Goal: Task Accomplishment & Management: Manage account settings

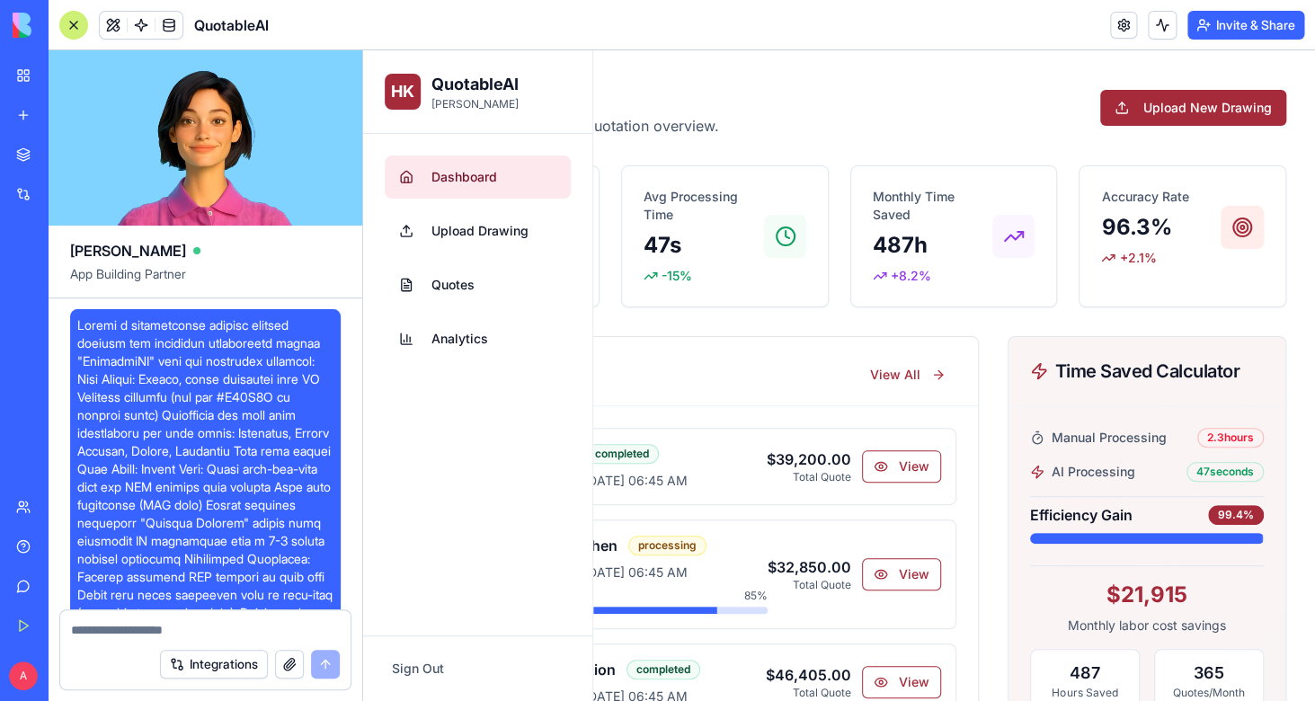
scroll to position [11459, 0]
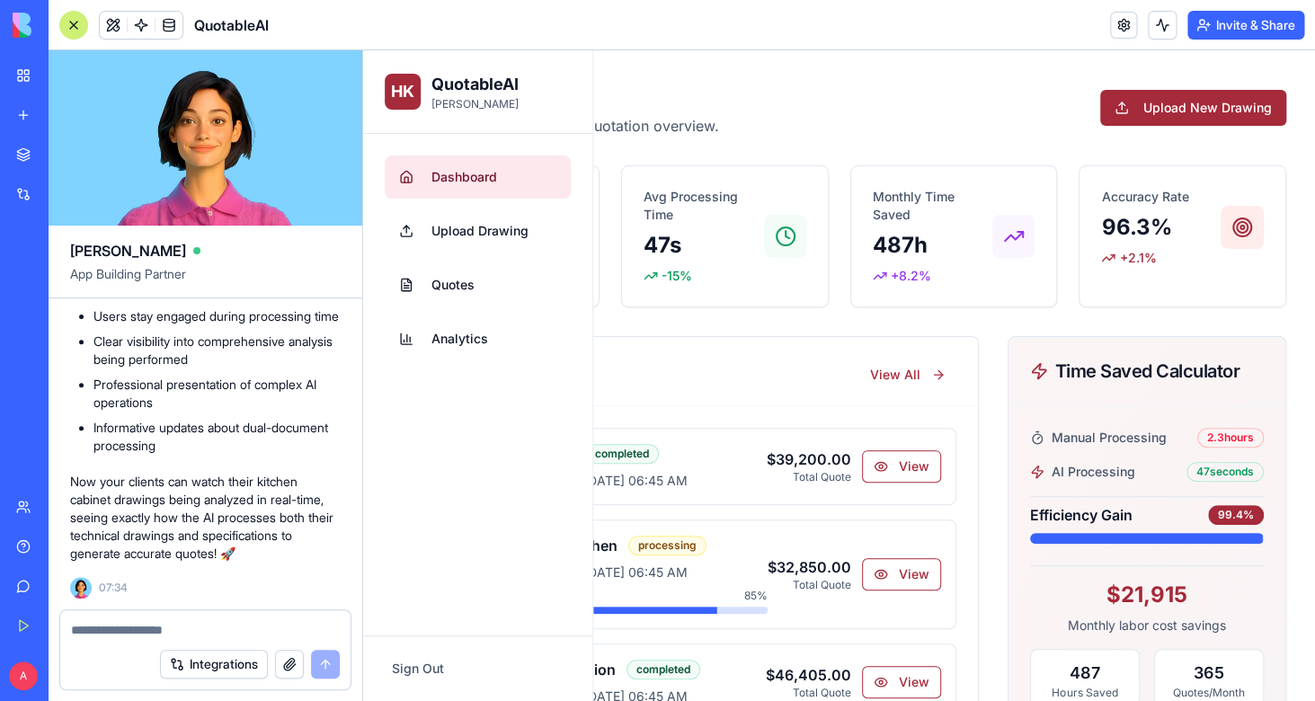
click at [1179, 104] on button "Upload New Drawing" at bounding box center [1193, 108] width 186 height 36
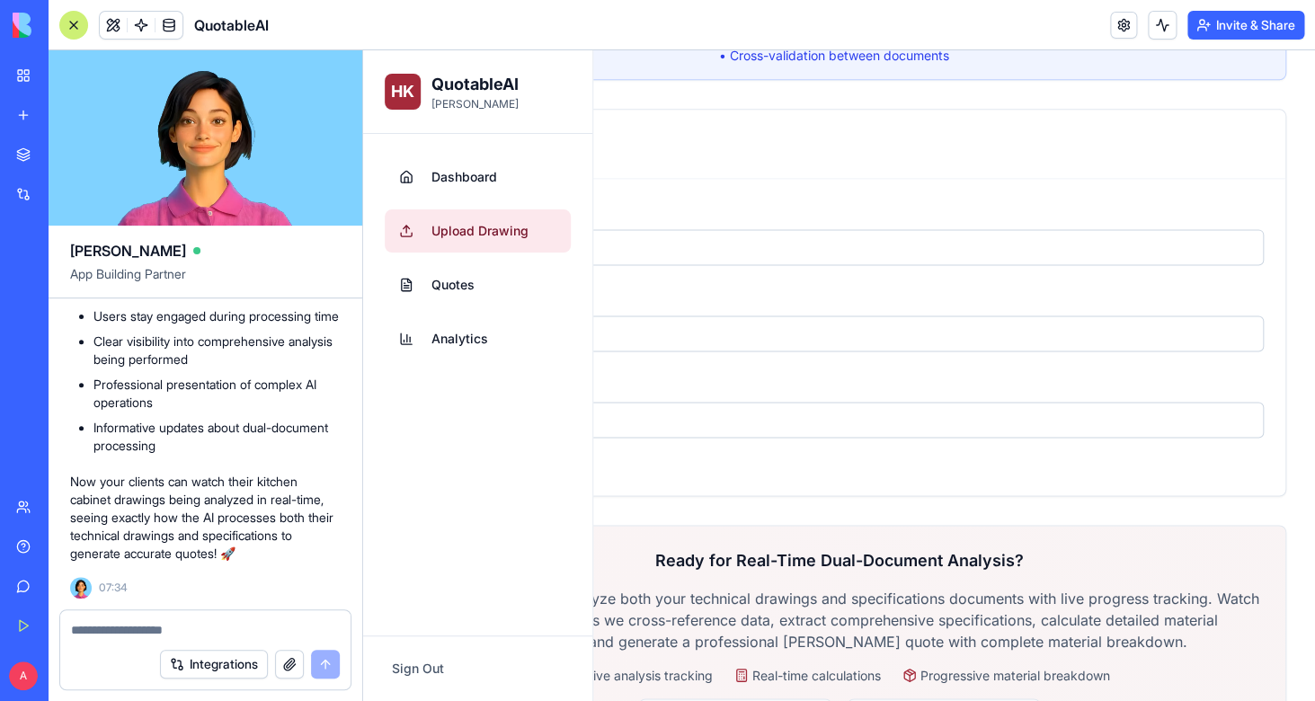
scroll to position [1116, 0]
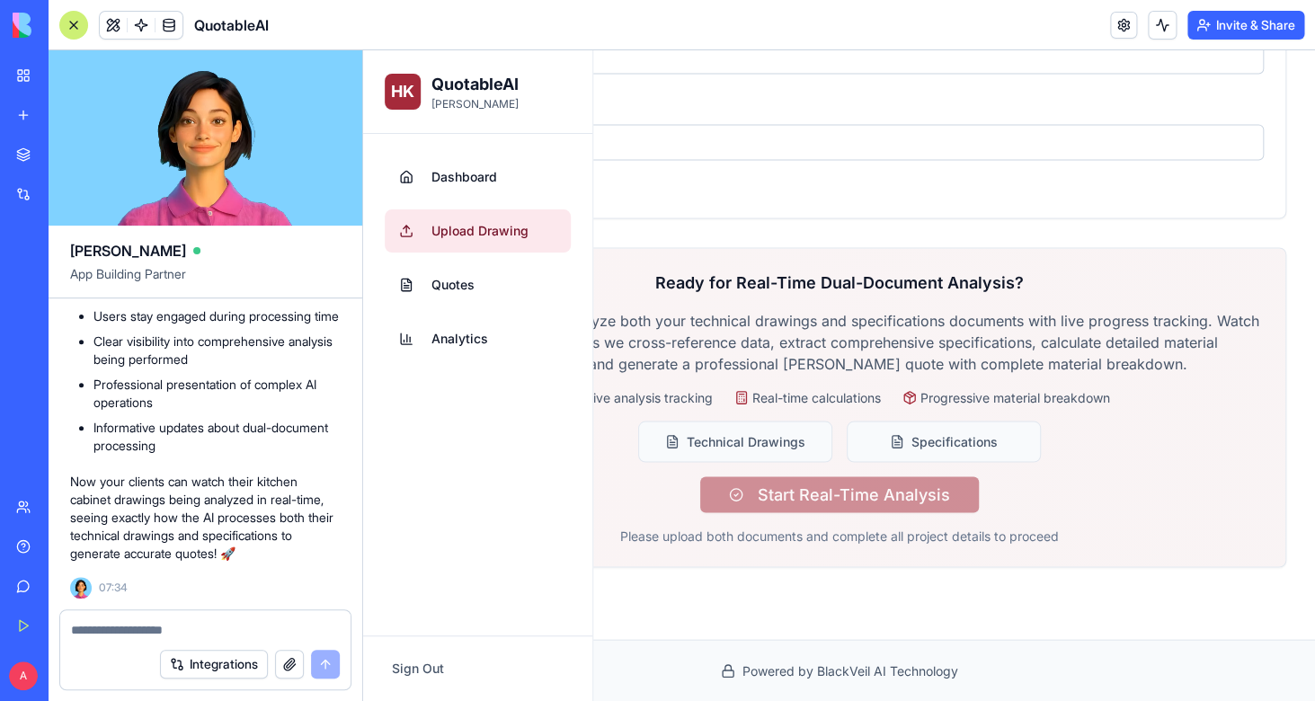
click at [844, 491] on div "Ready for Real-Time Dual-Document Analysis? Our advanced AI will analyze both y…" at bounding box center [838, 407] width 849 height 275
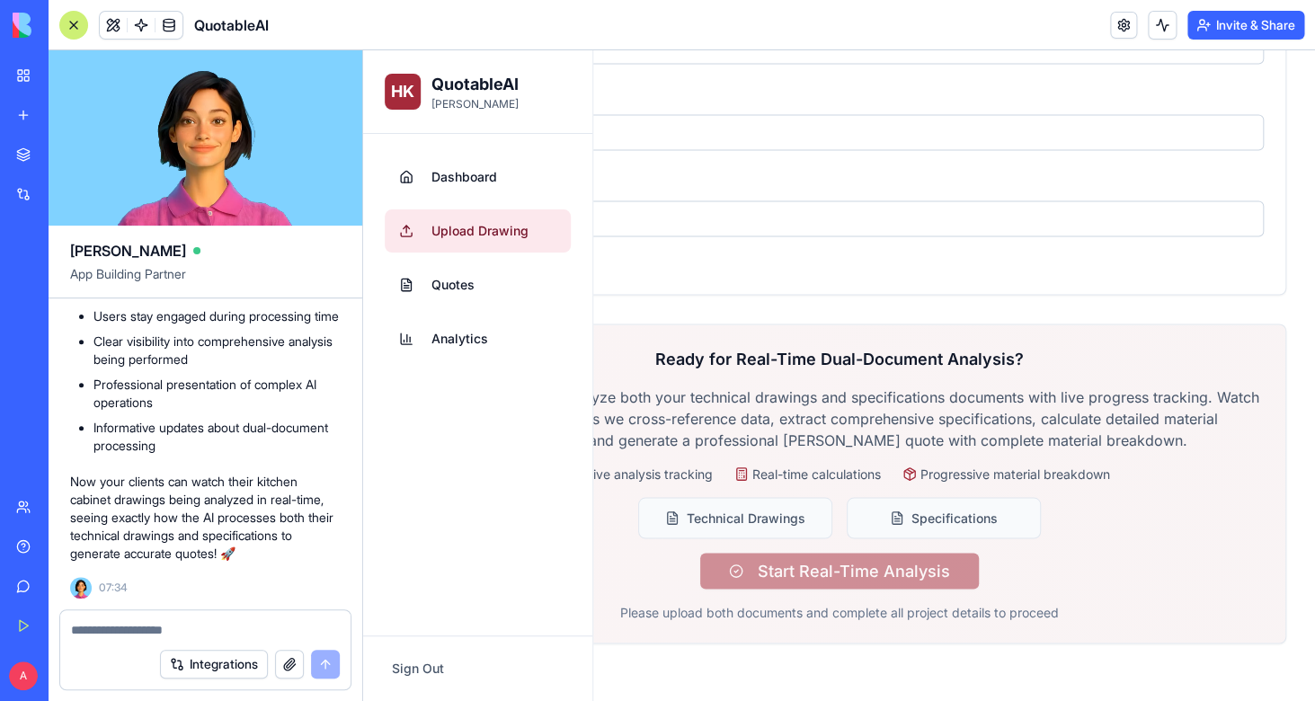
scroll to position [931, 0]
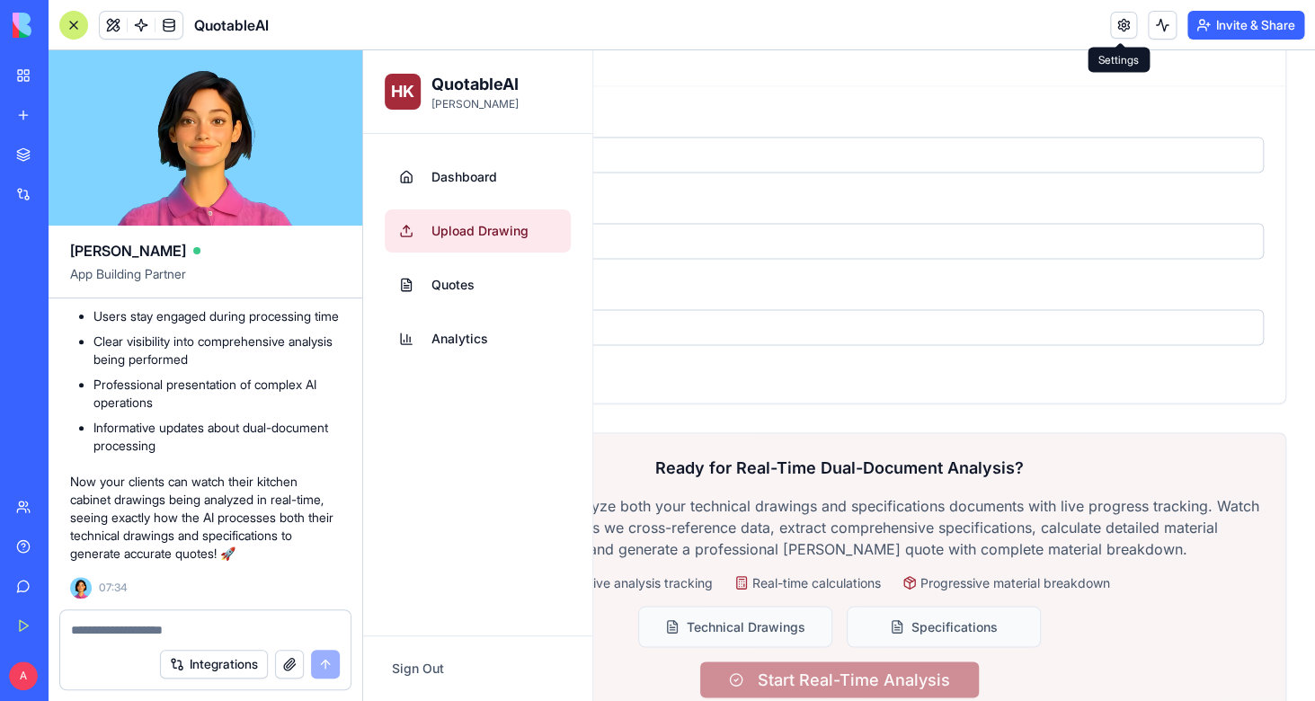
click at [1123, 21] on link at bounding box center [1123, 25] width 27 height 27
click at [1119, 13] on link at bounding box center [1123, 25] width 27 height 27
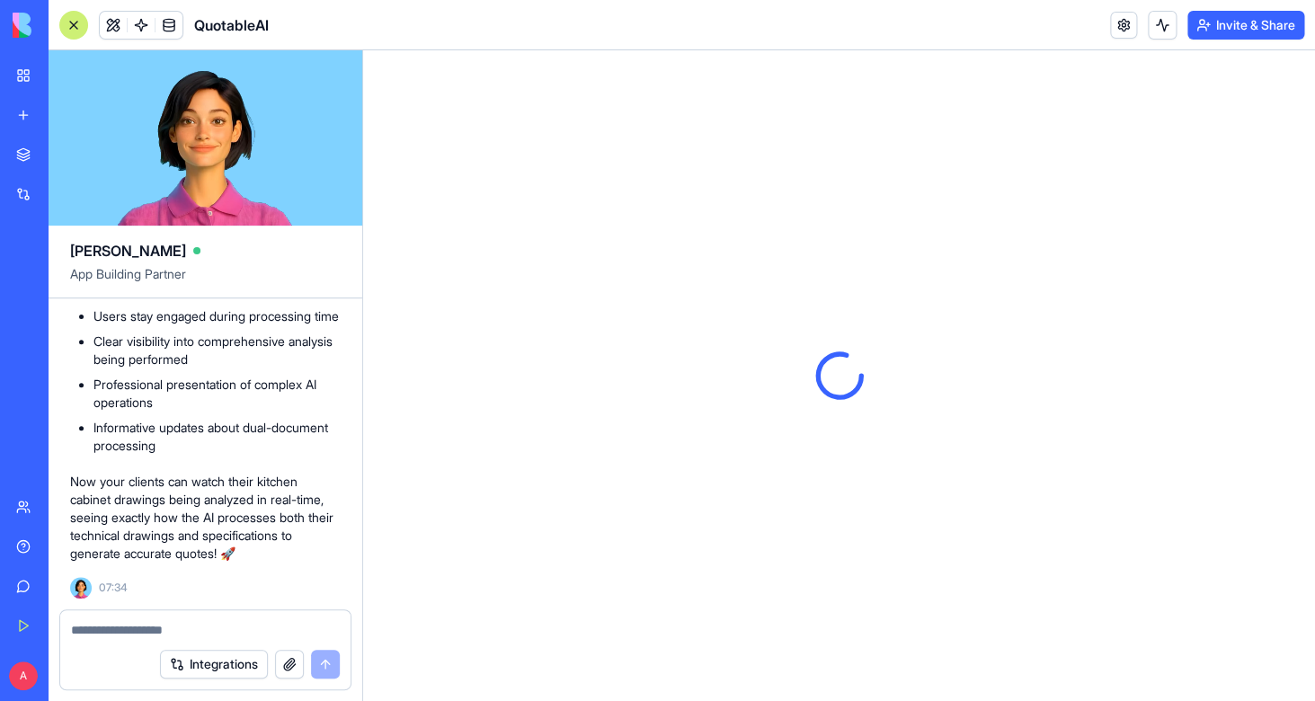
click at [1119, 13] on link at bounding box center [1123, 25] width 27 height 27
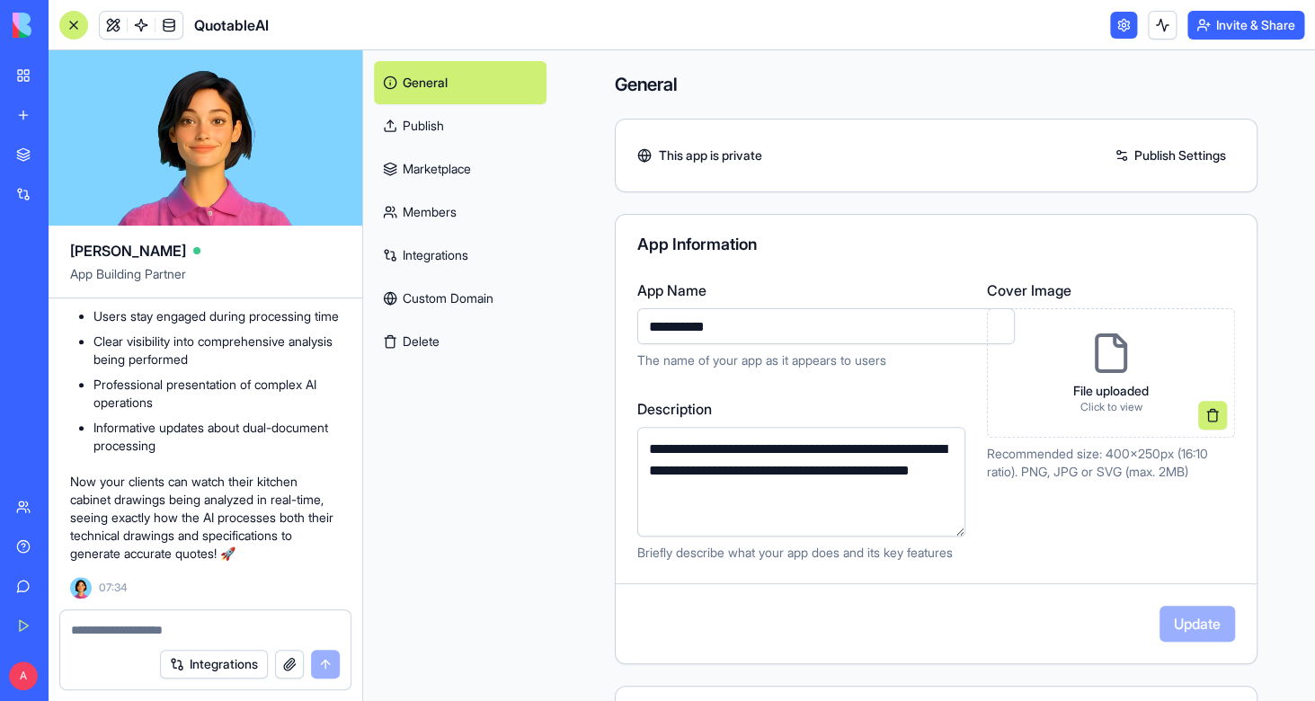
click at [448, 259] on link "Integrations" at bounding box center [460, 255] width 173 height 43
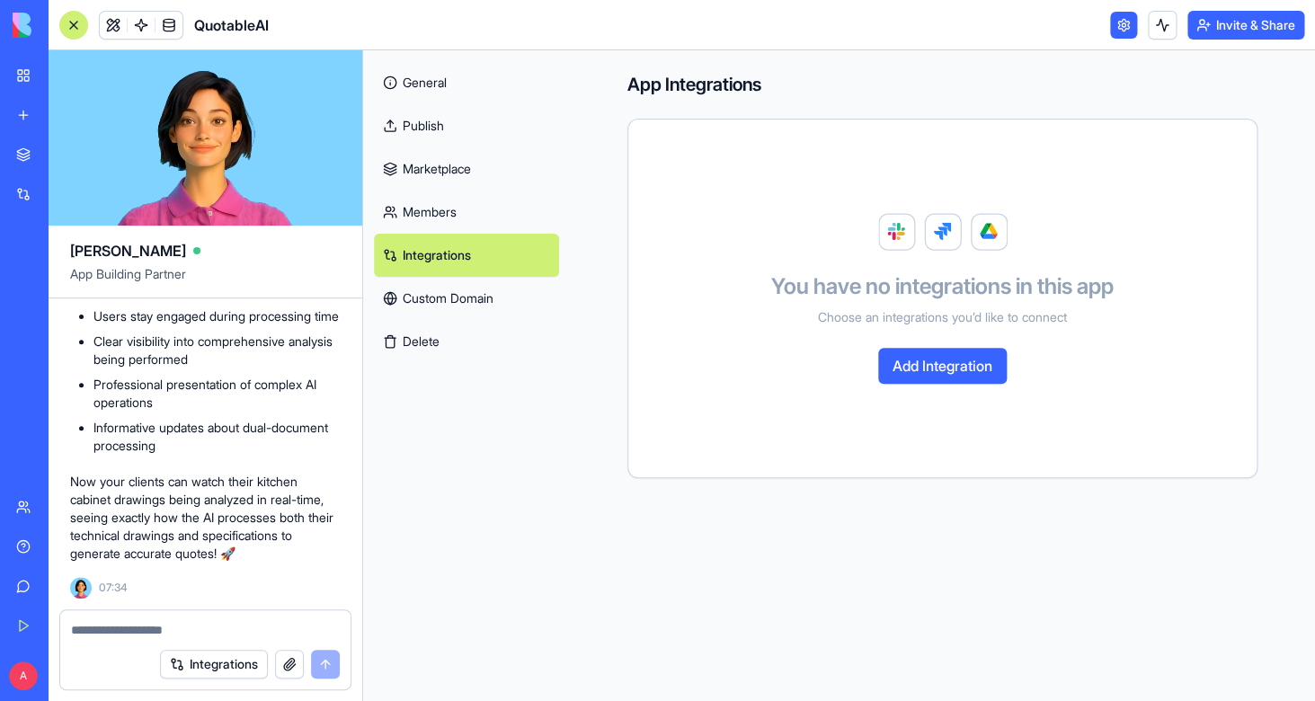
click at [445, 219] on link "Members" at bounding box center [466, 212] width 185 height 43
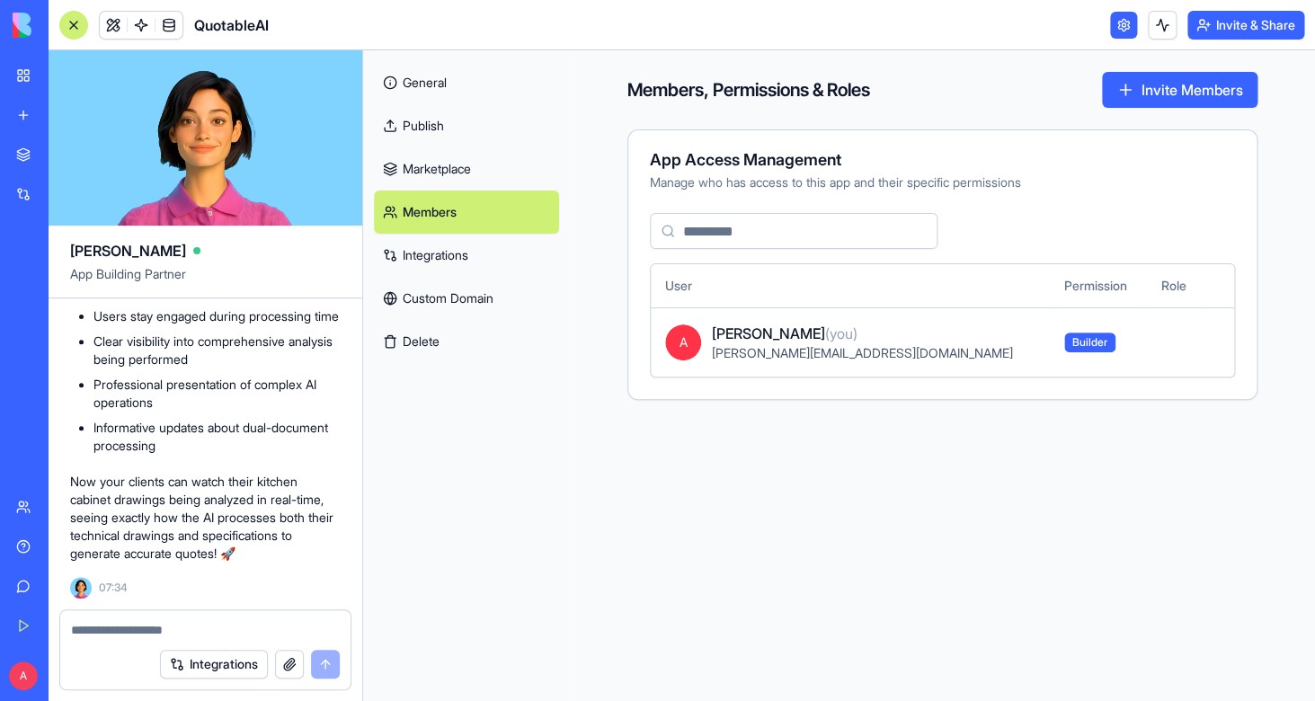
click at [444, 157] on link "Marketplace" at bounding box center [466, 168] width 185 height 43
click at [448, 164] on link "Marketplace" at bounding box center [466, 168] width 185 height 43
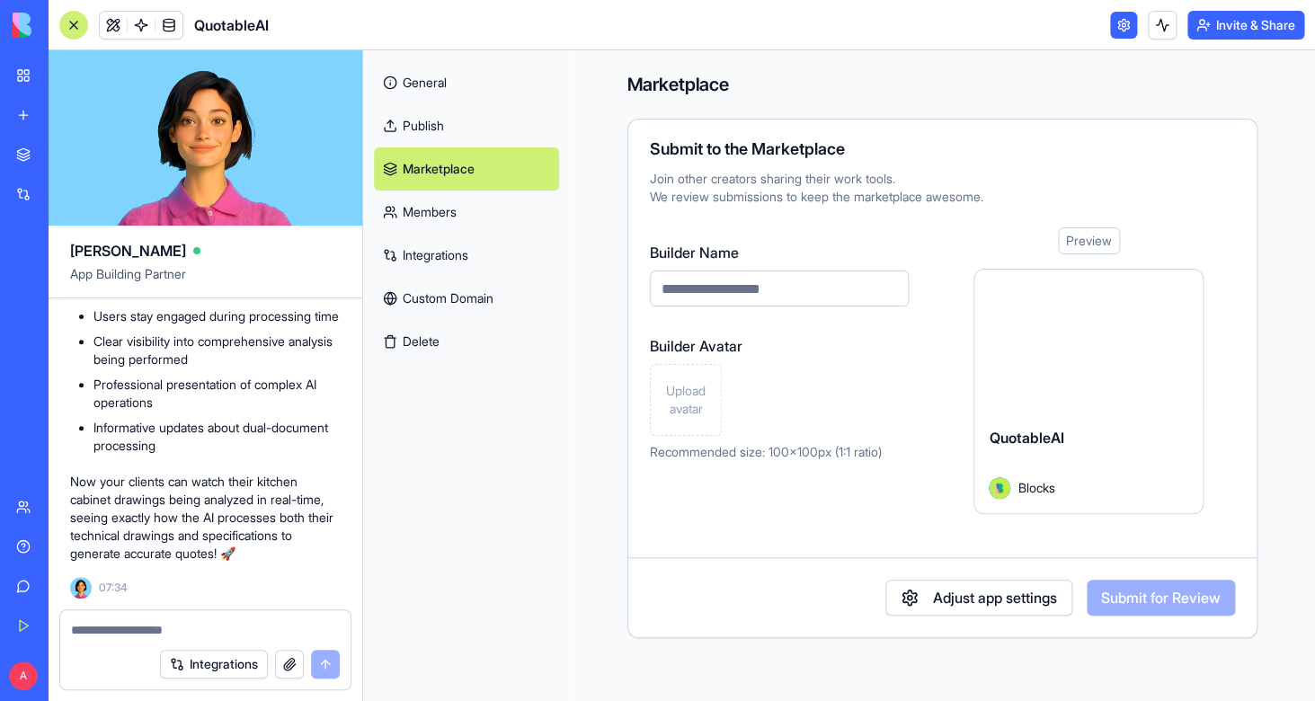
click at [433, 93] on link "General" at bounding box center [466, 82] width 185 height 43
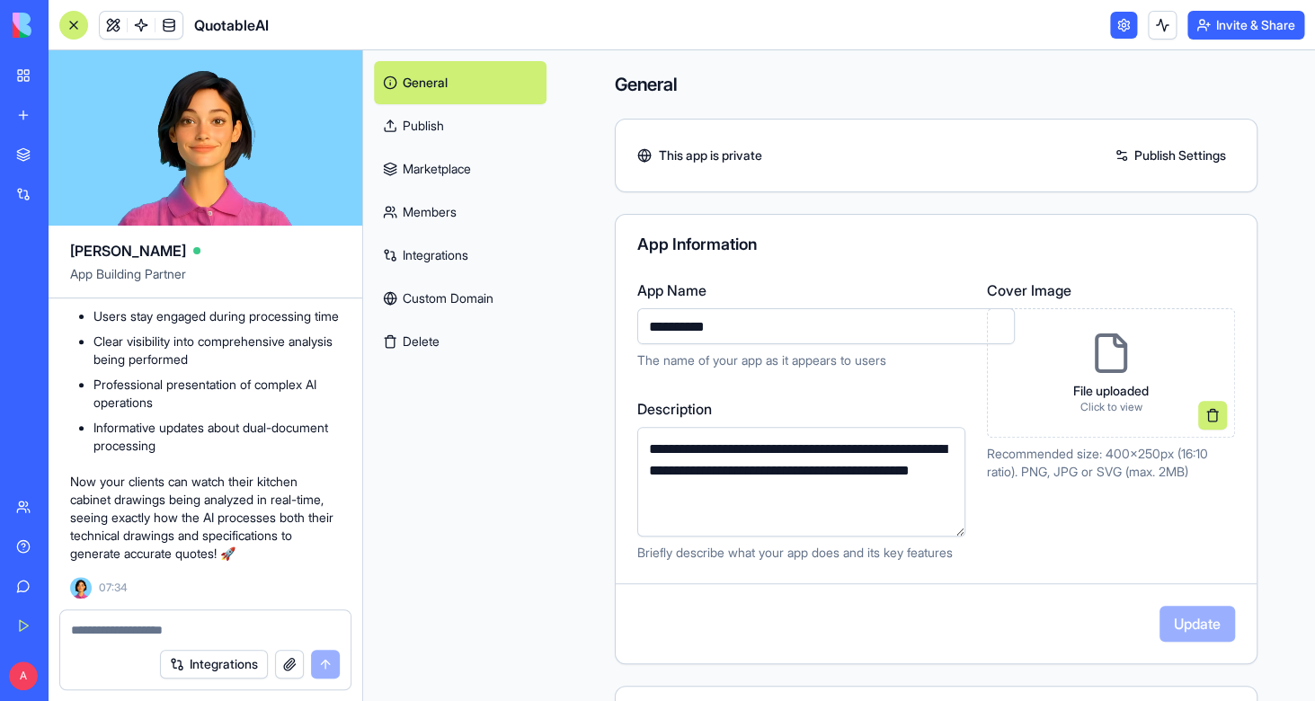
click at [1138, 158] on link "Publish Settings" at bounding box center [1169, 155] width 129 height 29
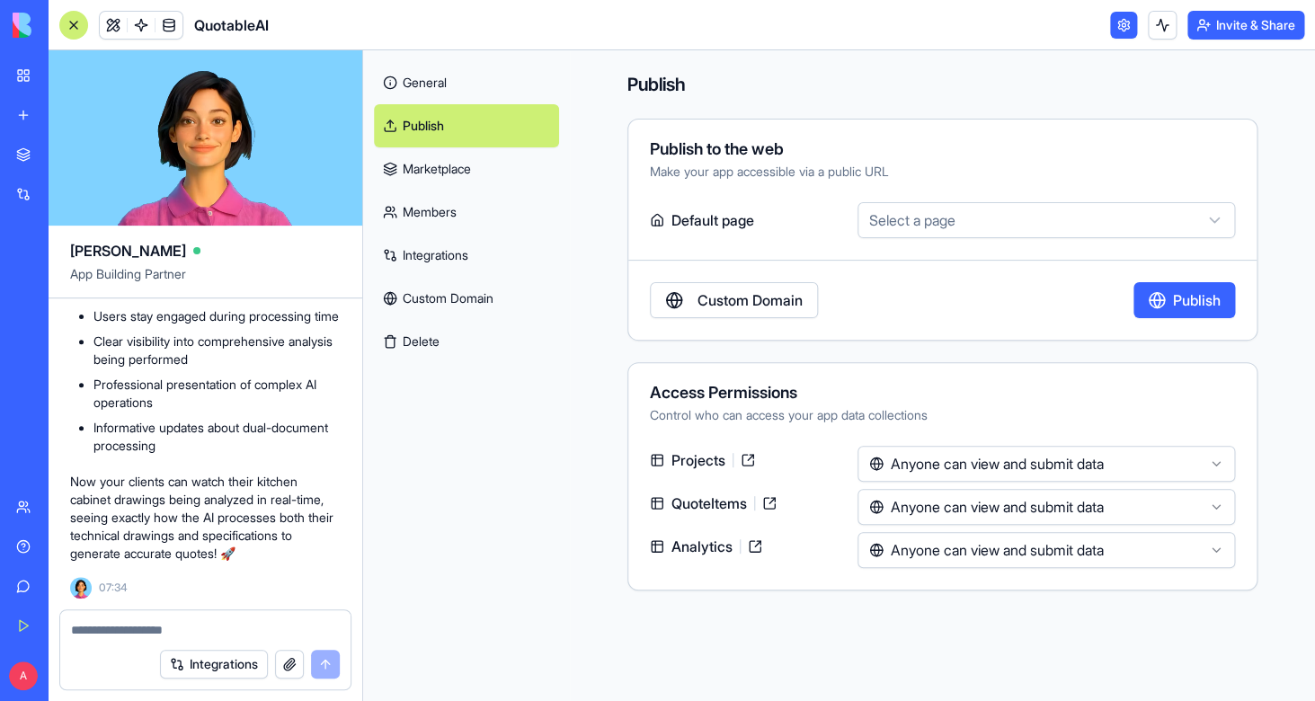
click at [448, 87] on link "General" at bounding box center [466, 82] width 185 height 43
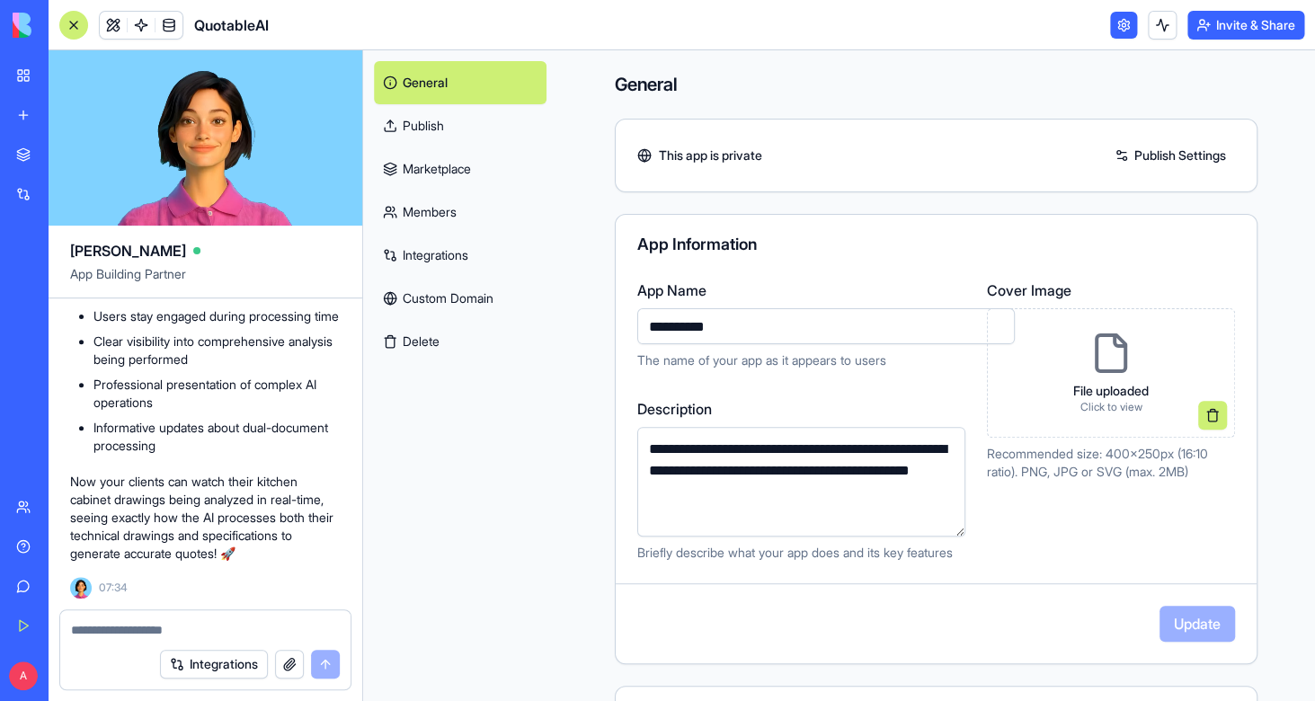
click at [468, 308] on link "Custom Domain" at bounding box center [460, 298] width 173 height 43
